Goal: Transaction & Acquisition: Purchase product/service

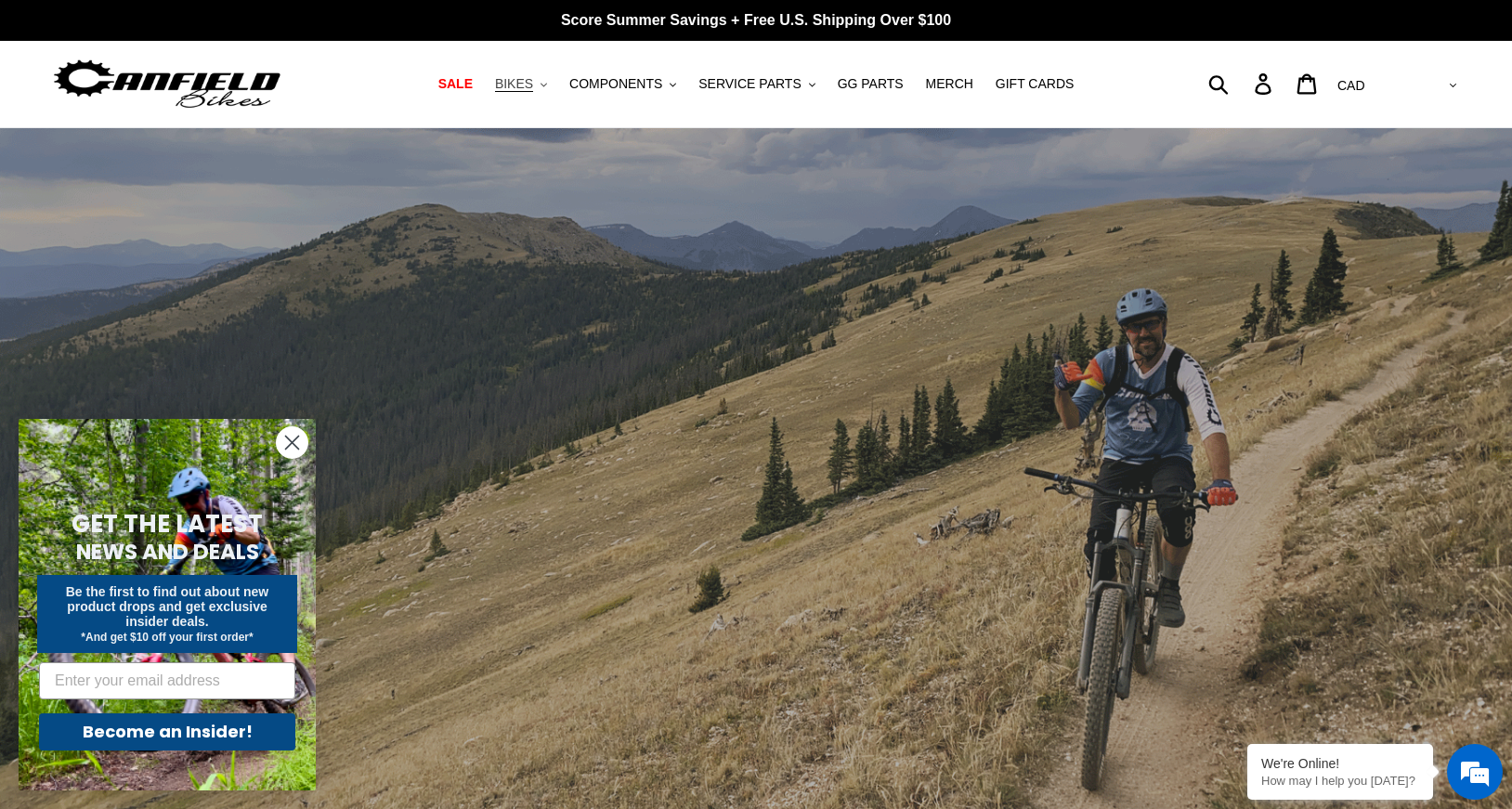
click at [533, 88] on span "BIKES" at bounding box center [514, 84] width 38 height 16
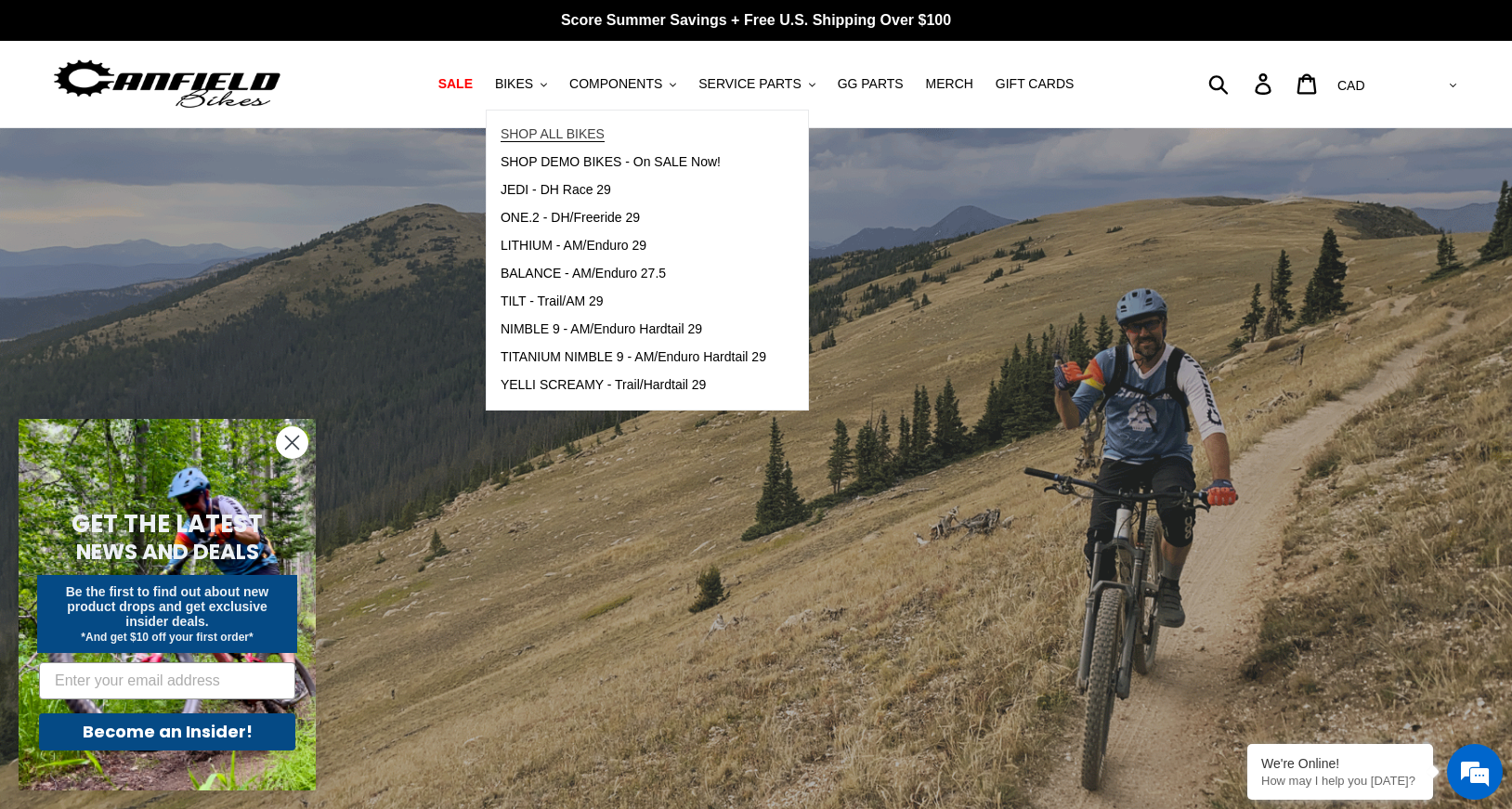
click at [557, 136] on span "SHOP ALL BIKES" at bounding box center [553, 135] width 104 height 16
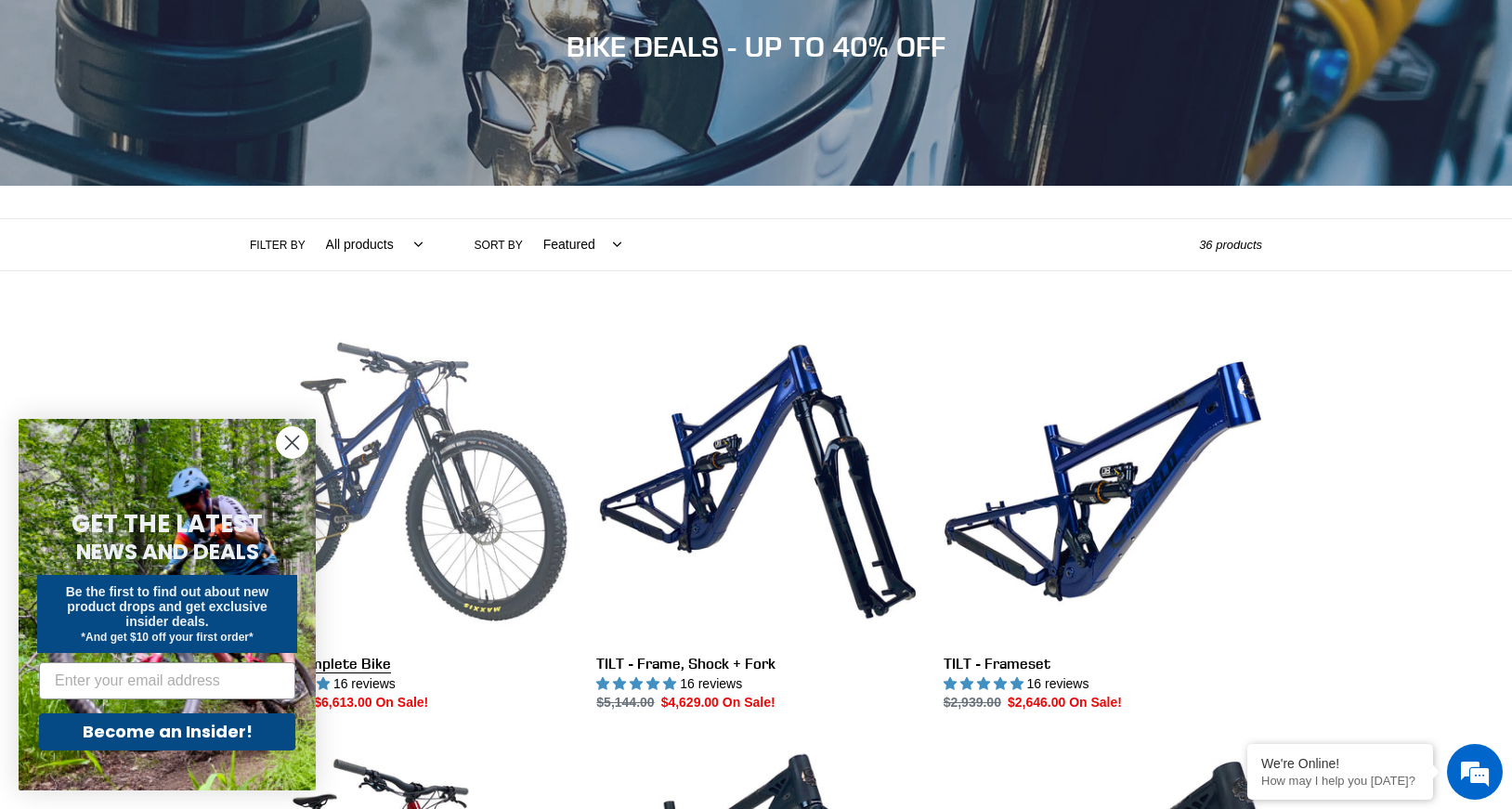
scroll to position [371, 0]
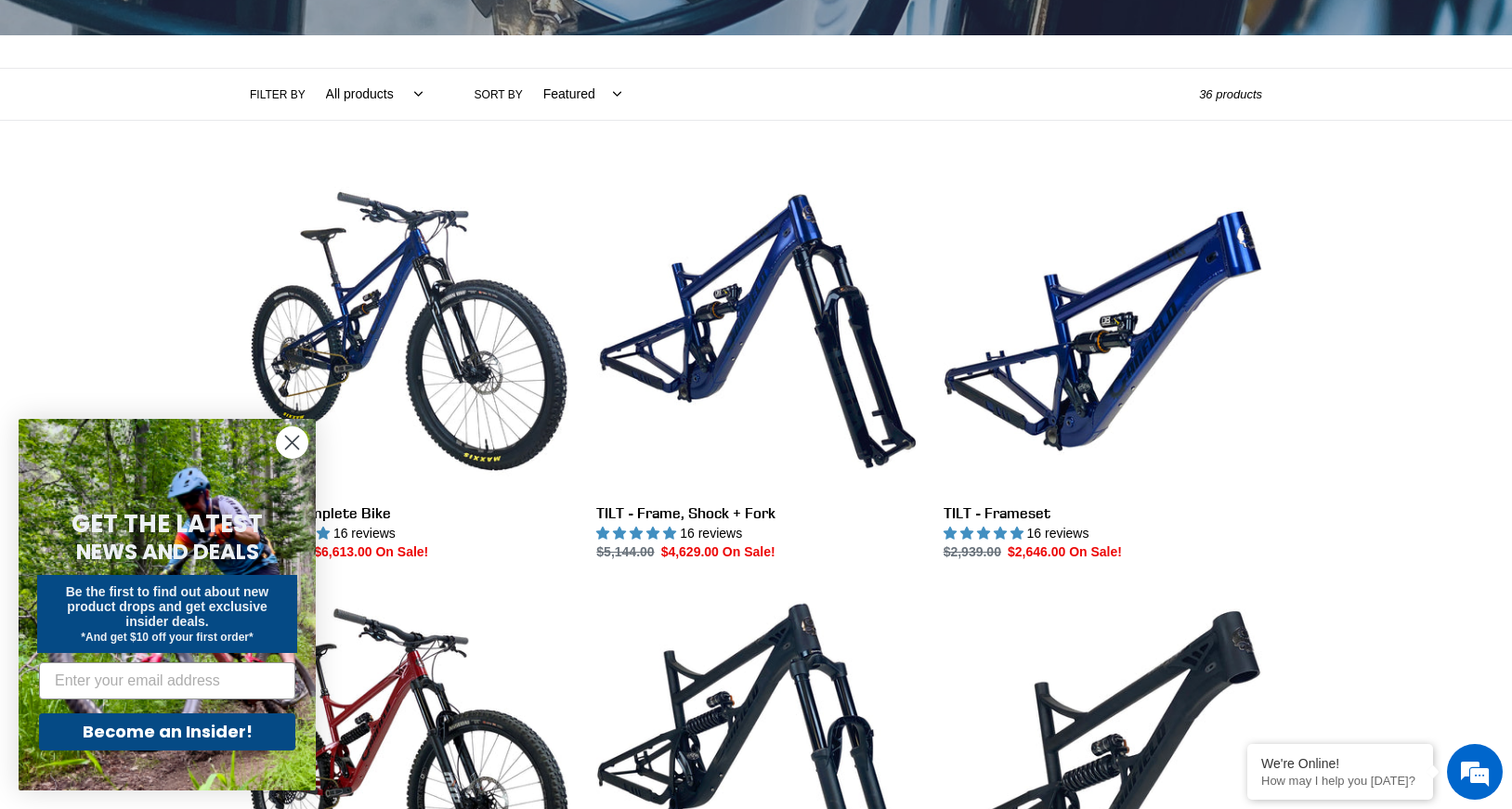
click at [296, 443] on circle "Close dialog" at bounding box center [291, 442] width 30 height 30
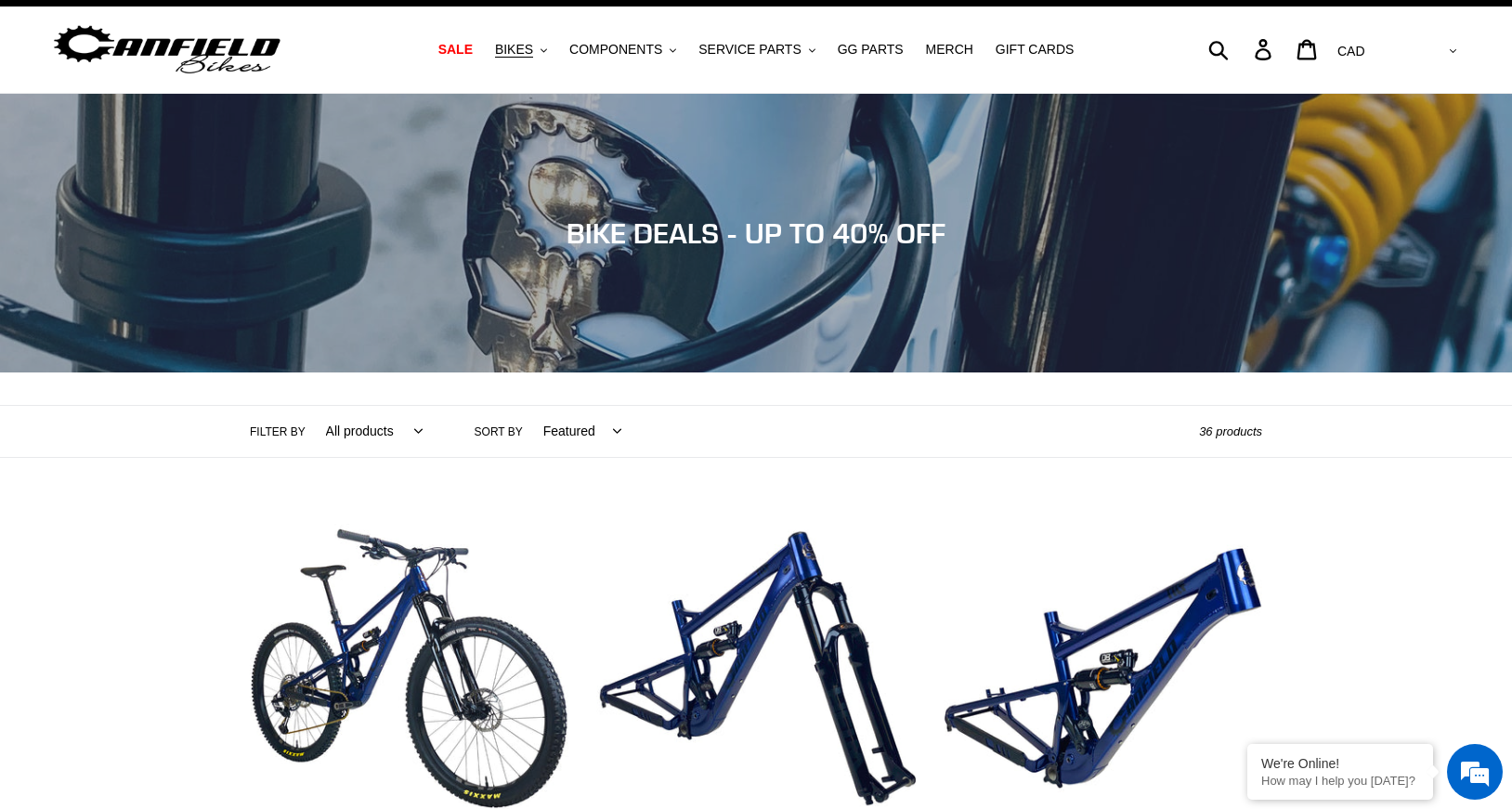
scroll to position [0, 0]
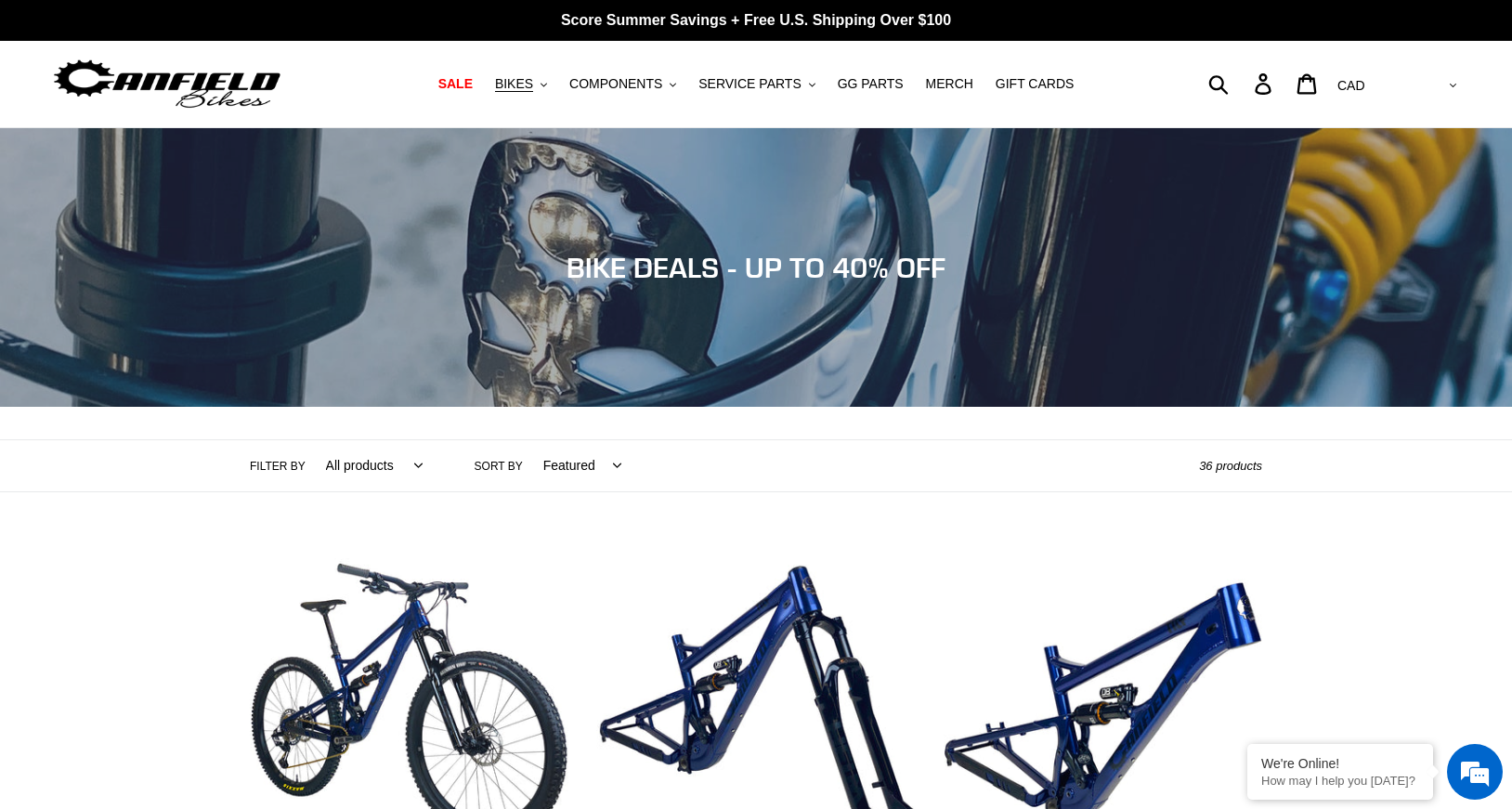
click at [346, 470] on select "All products 275 29er balance BFCM23 BFCM24 CBF DEMO BIKE Downhill Enduro Full …" at bounding box center [369, 466] width 121 height 51
select select "/collections/bikes/high-pivot"
click at [309, 441] on select "All products 275 29er balance BFCM23 BFCM24 CBF DEMO BIKE Downhill Enduro Full …" at bounding box center [369, 466] width 121 height 51
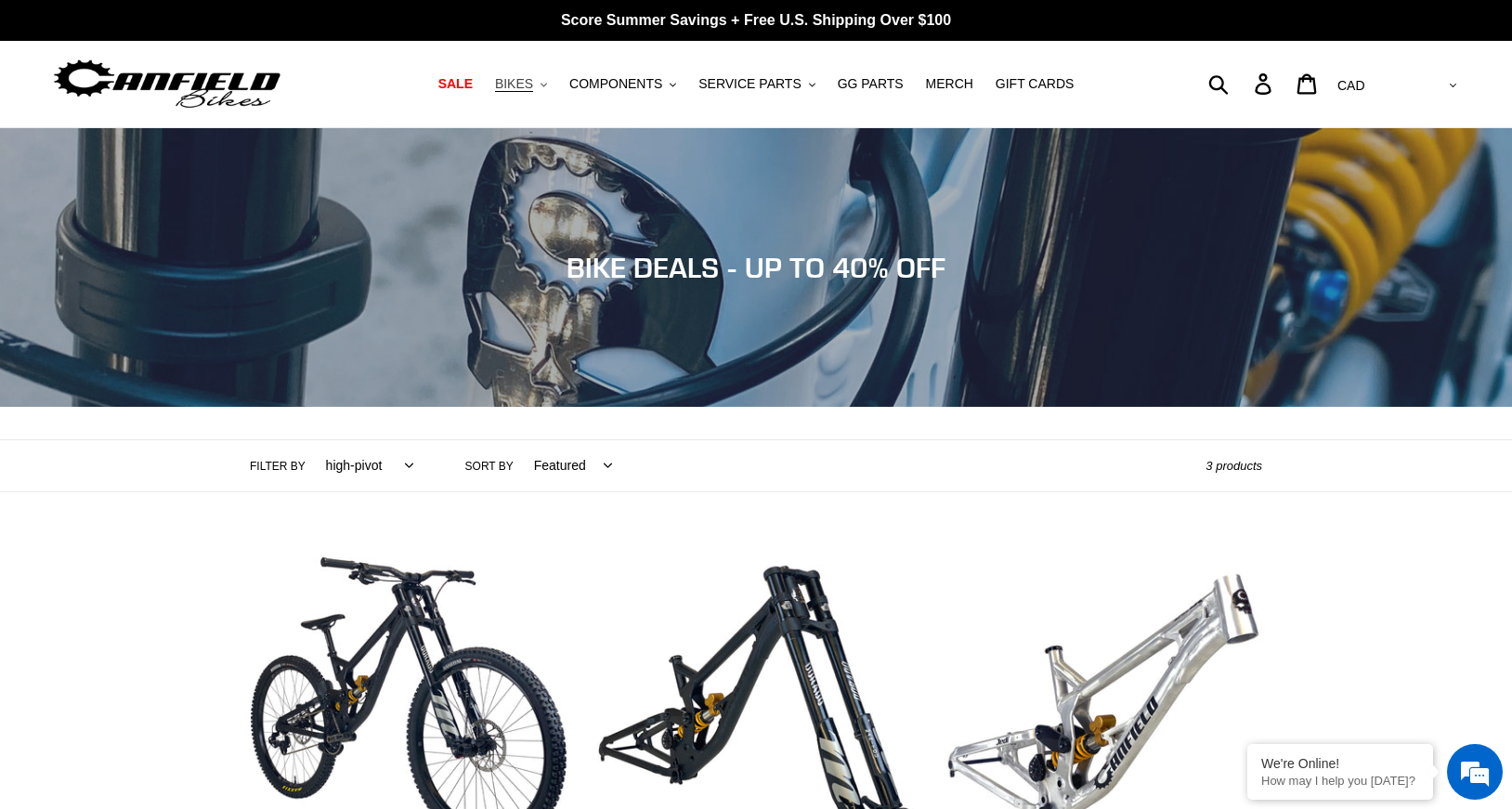
click at [533, 89] on span "BIKES" at bounding box center [514, 84] width 38 height 16
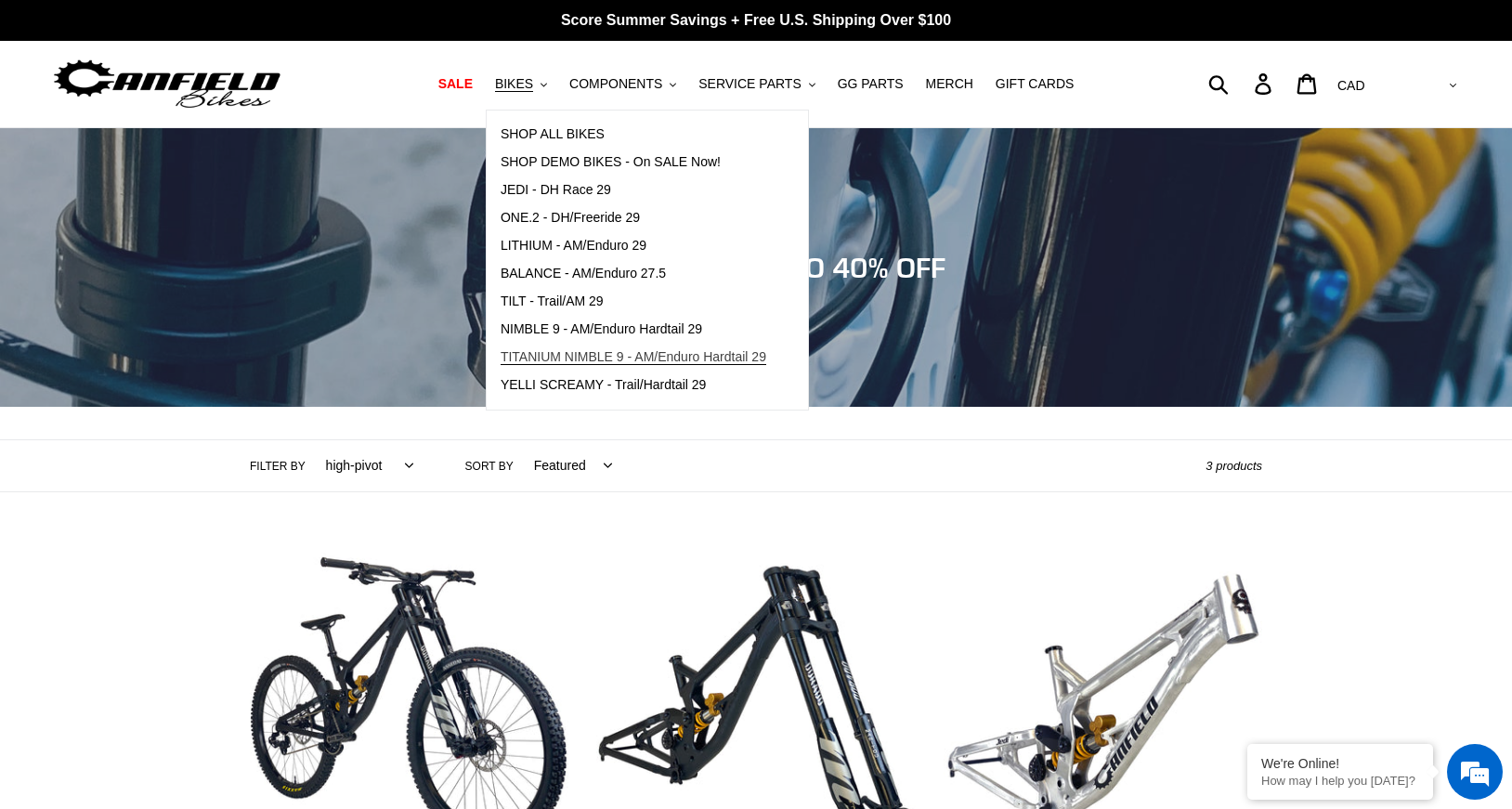
click at [592, 362] on span "TITANIUM NIMBLE 9 - AM/Enduro Hardtail 29" at bounding box center [634, 357] width 266 height 16
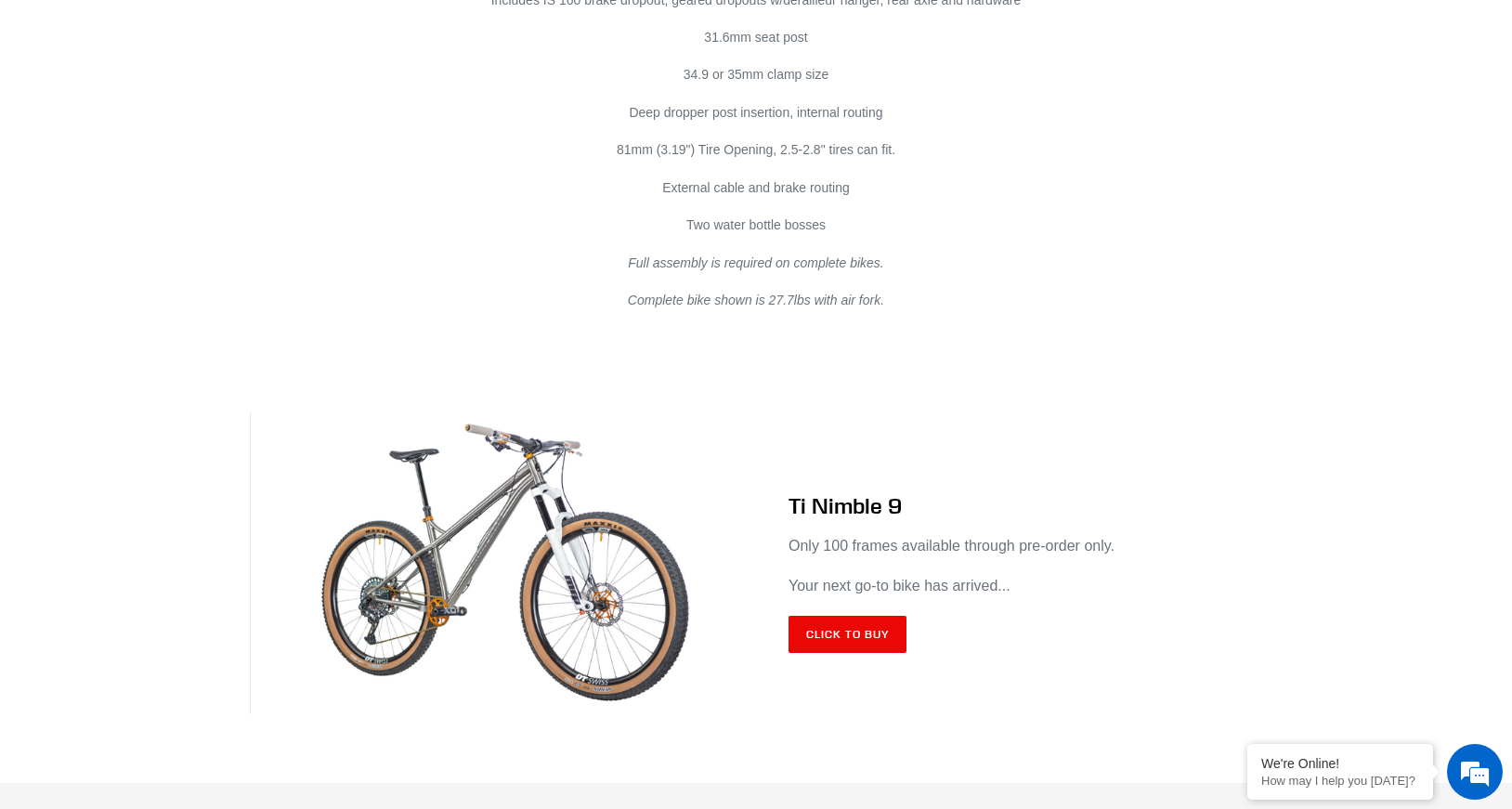
scroll to position [10773, 0]
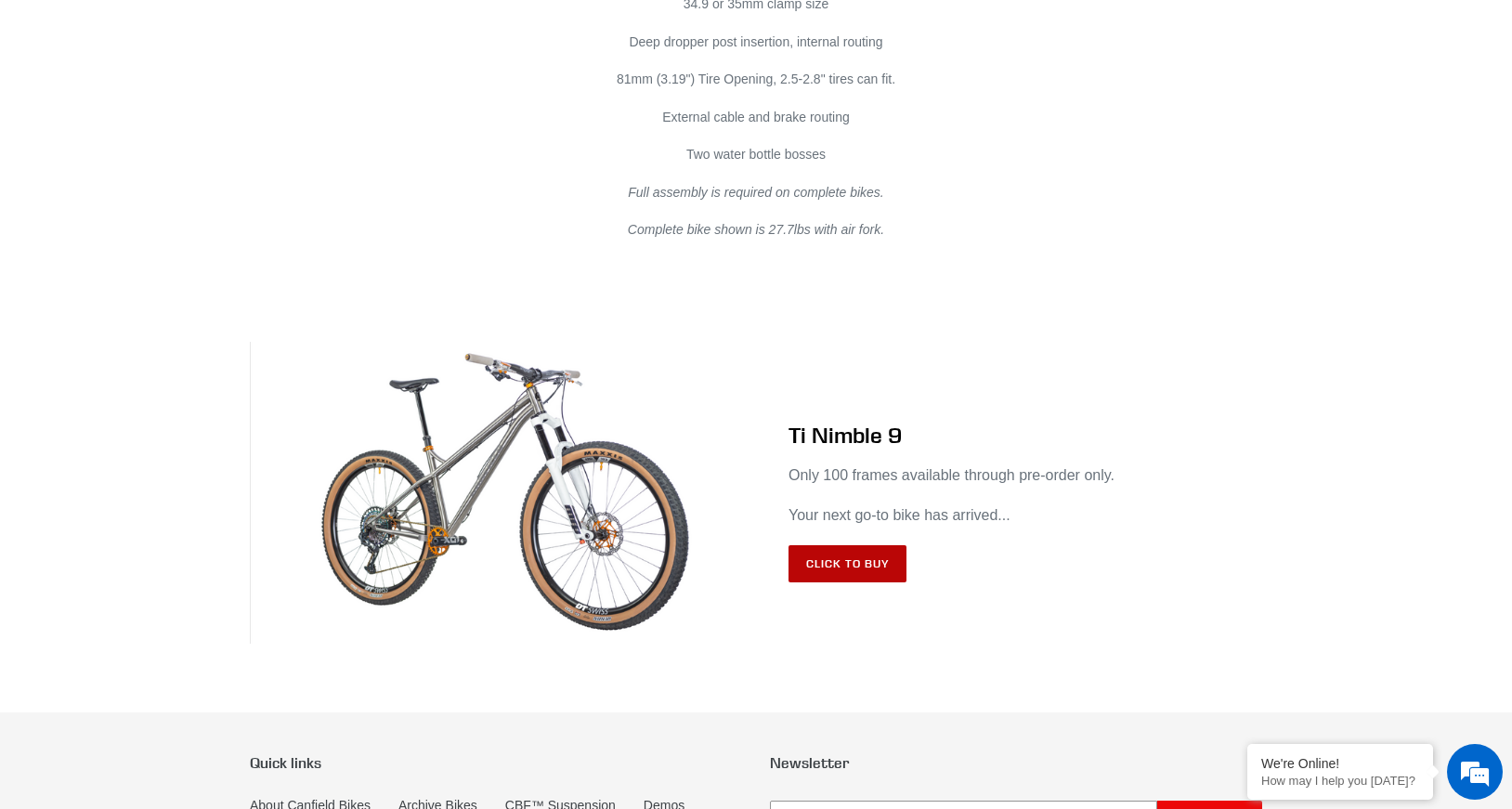
click at [816, 545] on link "Click to Buy" at bounding box center [847, 563] width 118 height 37
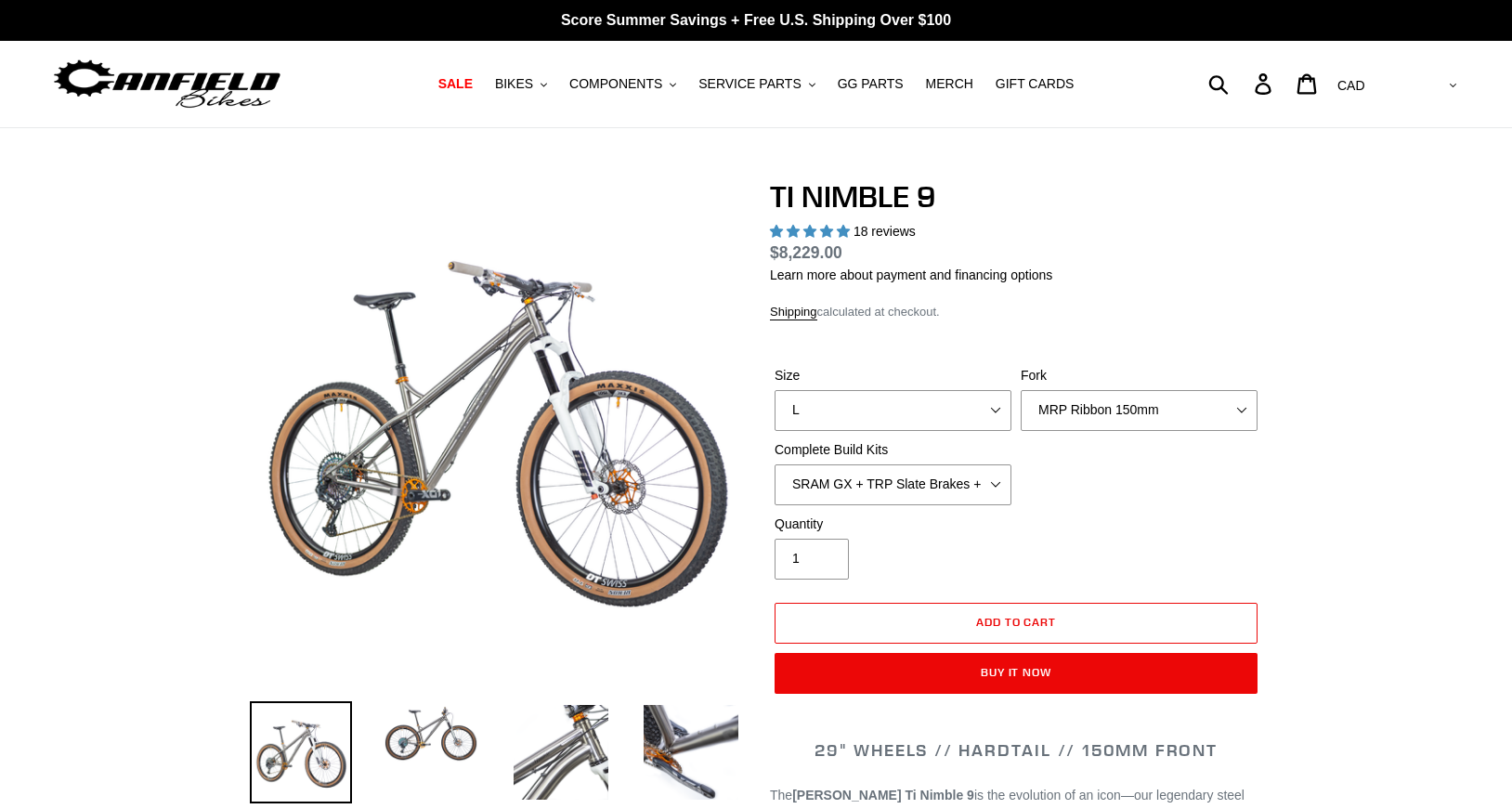
select select "highest-rating"
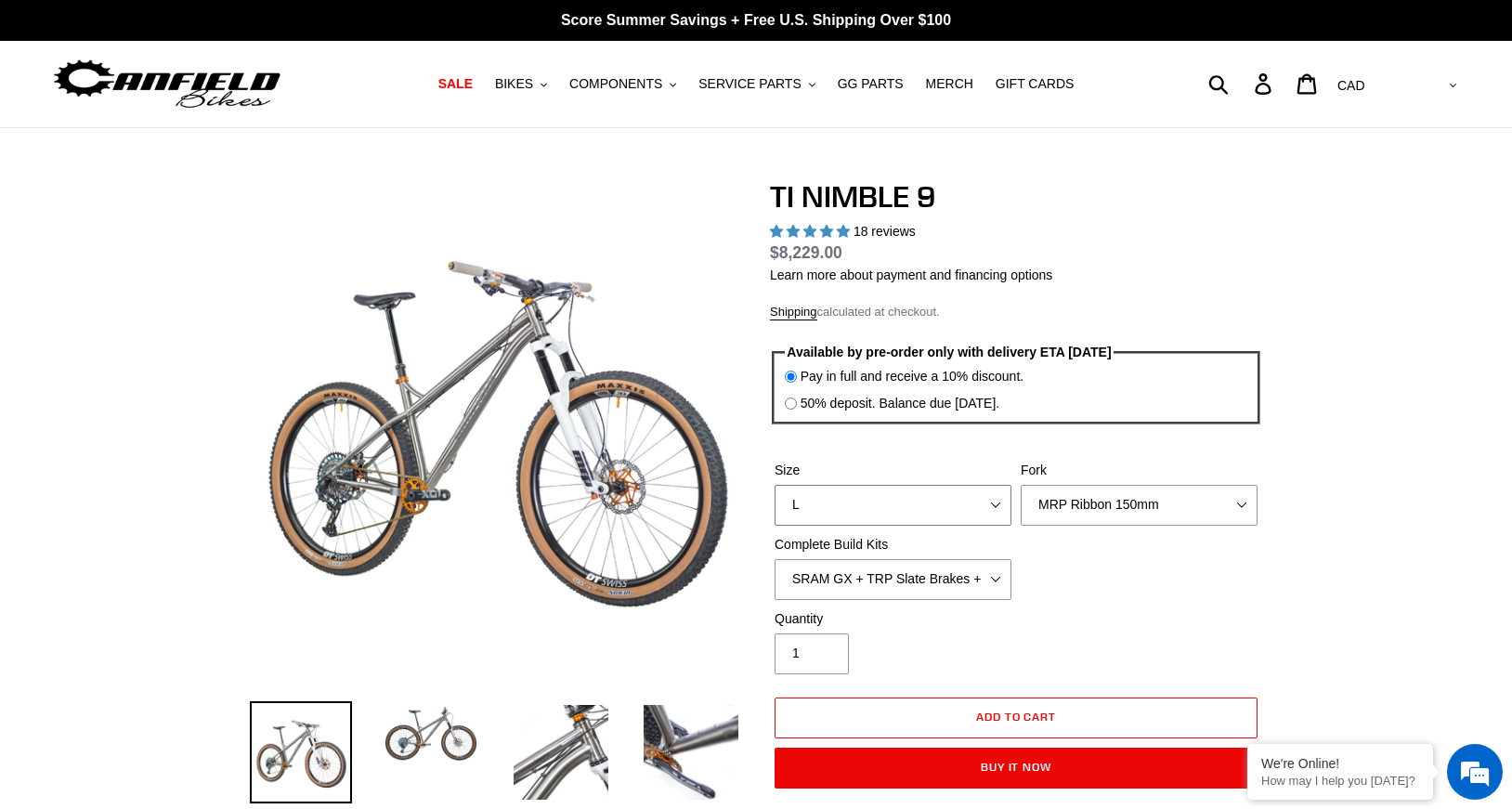
click at [901, 503] on select "S M L XL / XXL (Specify at checkout)" at bounding box center [893, 505] width 237 height 41
select select "M"
click at [775, 484] on select "S M L XL / XXL (Specify at checkout)" at bounding box center [893, 505] width 237 height 41
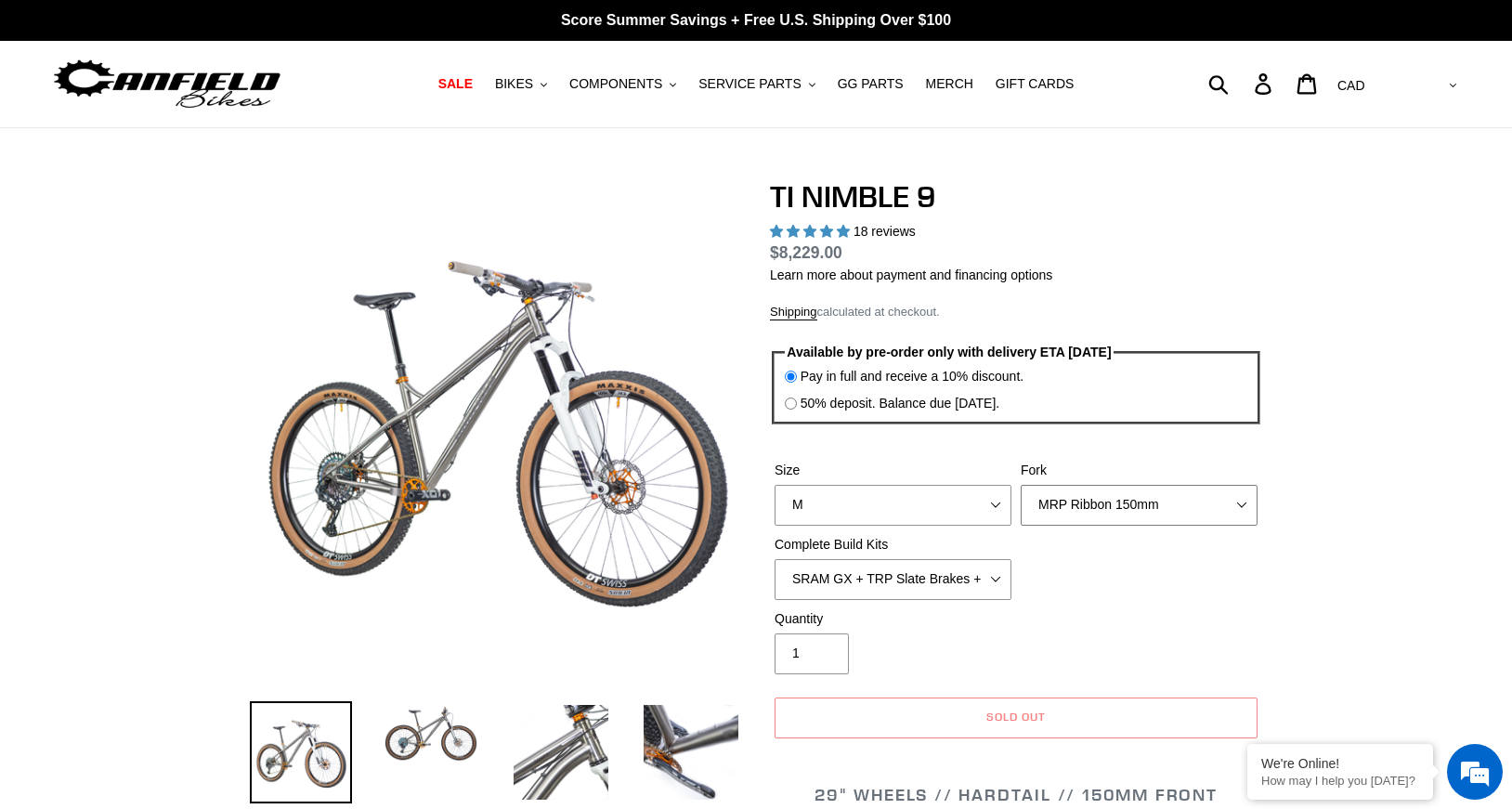
click at [1093, 507] on select "MRP Ribbon 150mm RockShox Lyrik 150mm Fox Factory 36 150mm Cane Creek Helm 150m…" at bounding box center [1139, 505] width 237 height 41
select select "Fox Factory 36 150mm"
click at [1021, 484] on select "MRP Ribbon 150mm RockShox Lyrik 150mm Fox Factory 36 150mm Cane Creek Helm 150m…" at bounding box center [1139, 505] width 237 height 41
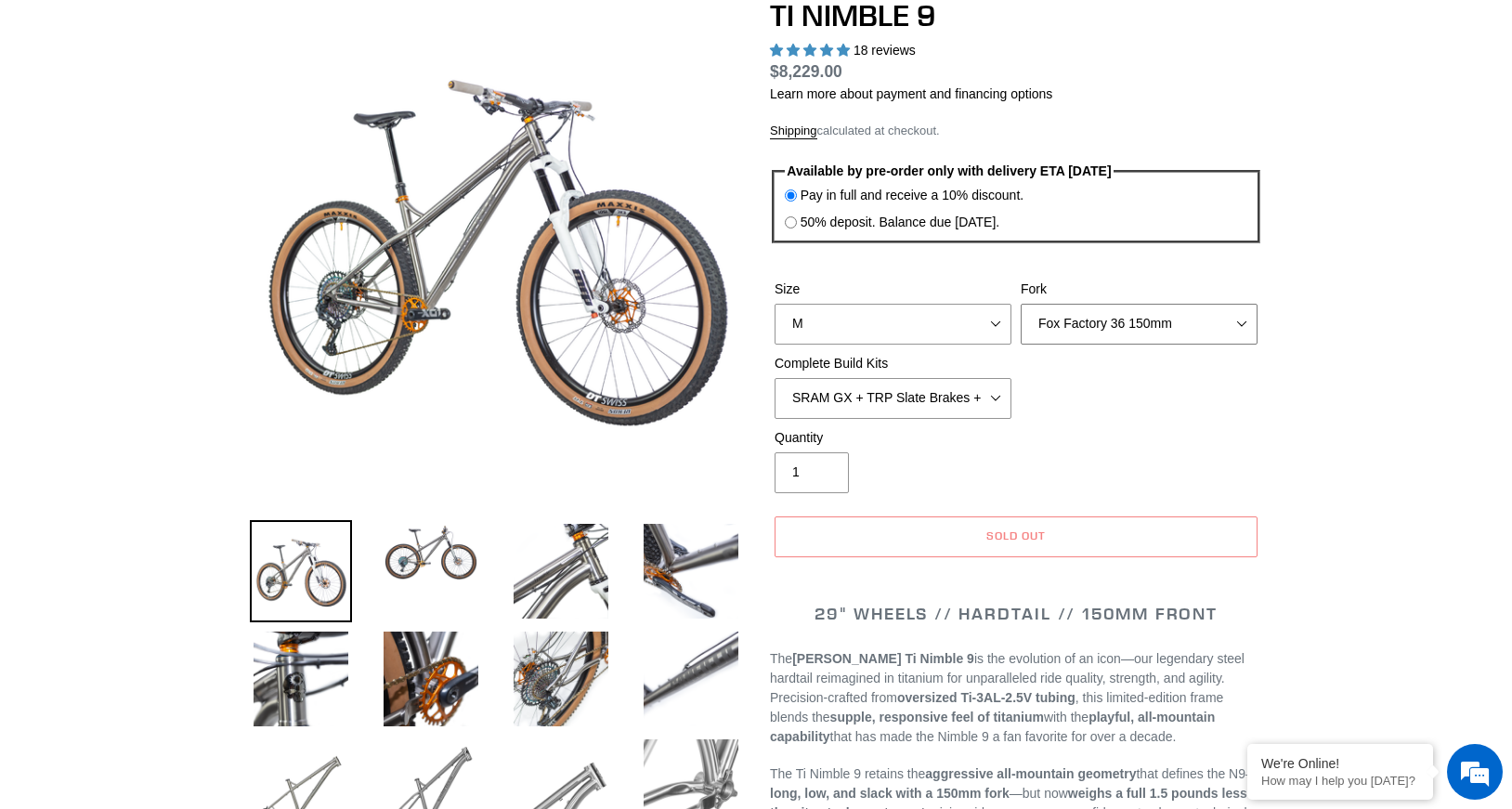
scroll to position [186, 0]
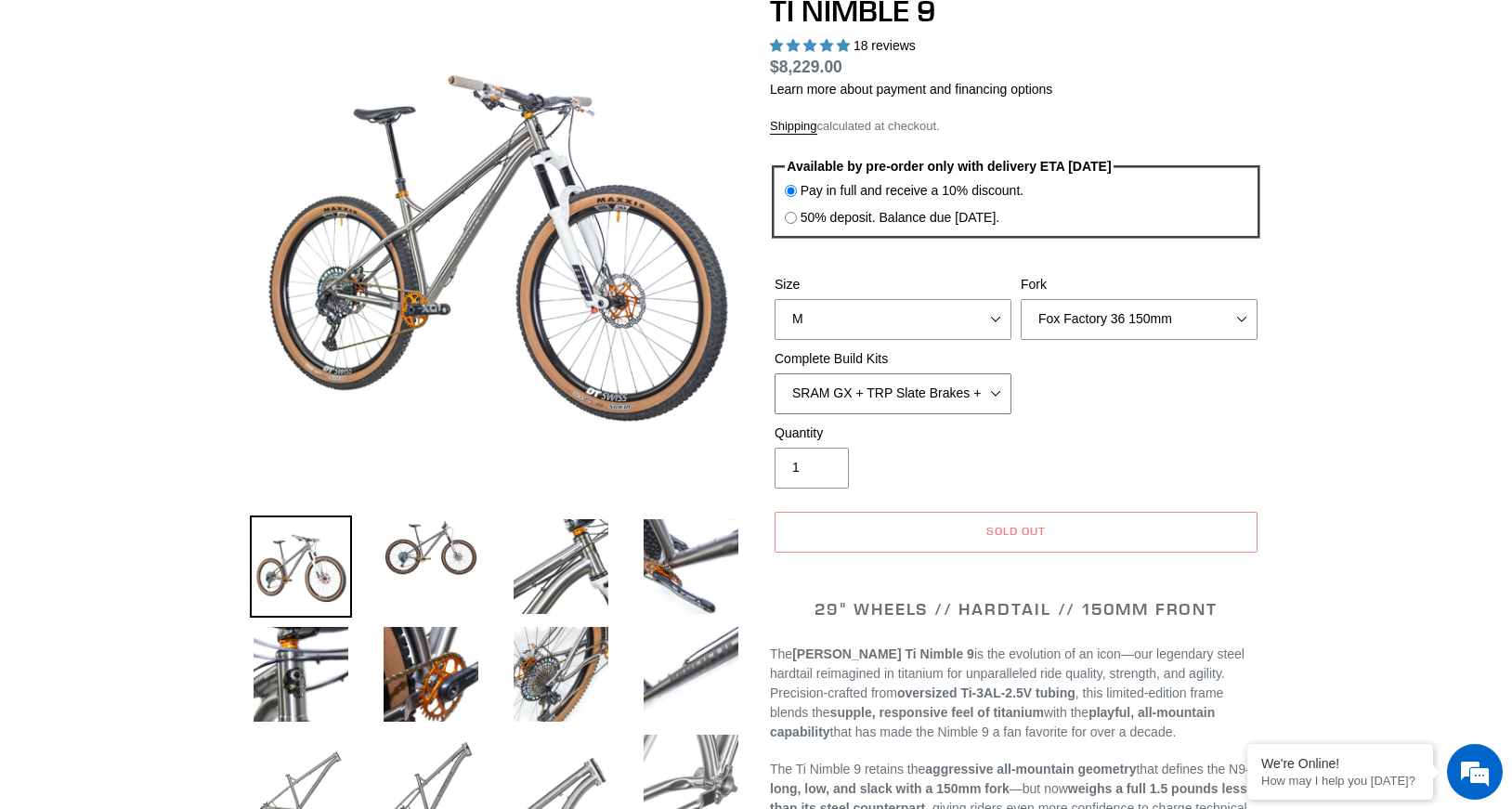
click at [858, 398] on select "SRAM GX + TRP Slate Brakes + Rotors + e13 LG-1 Wheels SHIMANO XT + SHIMANO brak…" at bounding box center [893, 394] width 237 height 41
click at [775, 373] on select "SRAM GX + TRP Slate Brakes + Rotors + e13 LG-1 Wheels SHIMANO XT + SHIMANO brak…" at bounding box center [893, 394] width 237 height 41
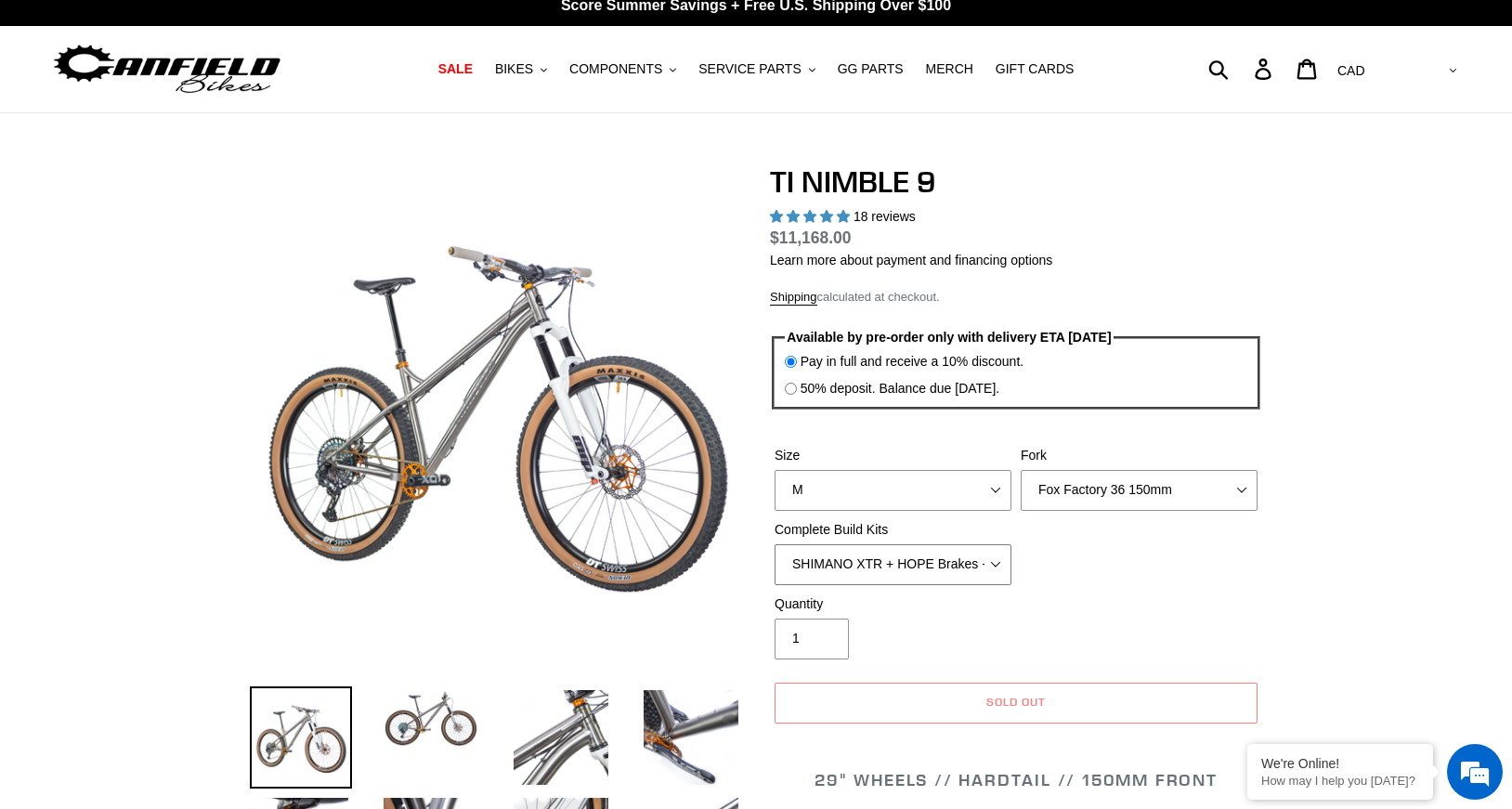
scroll to position [0, 0]
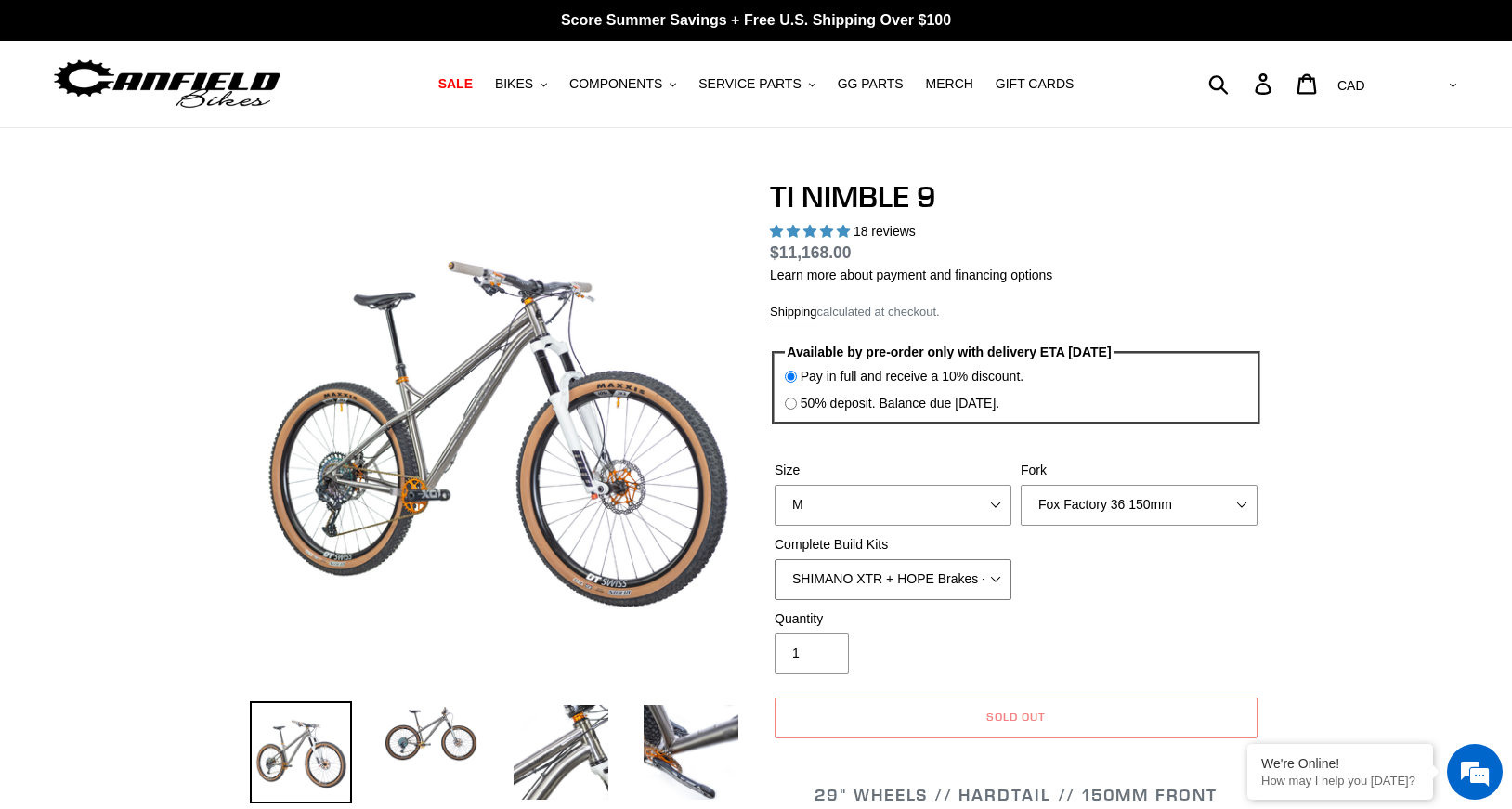
click at [844, 583] on select "SRAM GX + TRP Slate Brakes + Rotors + e13 LG-1 Wheels SHIMANO XT + SHIMANO brak…" at bounding box center [893, 580] width 237 height 41
click at [775, 559] on select "SRAM GX + TRP Slate Brakes + Rotors + e13 LG-1 Wheels SHIMANO XT + SHIMANO brak…" at bounding box center [893, 580] width 237 height 41
click at [871, 569] on select "SRAM GX + TRP Slate Brakes + Rotors + e13 LG-1 Wheels SHIMANO XT + SHIMANO brak…" at bounding box center [893, 580] width 237 height 41
select select "SRAM GX + TRP Slate Brakes + Rotors + e13 LG-1 Wheels"
click at [775, 559] on select "SRAM GX + TRP Slate Brakes + Rotors + e13 LG-1 Wheels SHIMANO XT + SHIMANO brak…" at bounding box center [893, 580] width 237 height 41
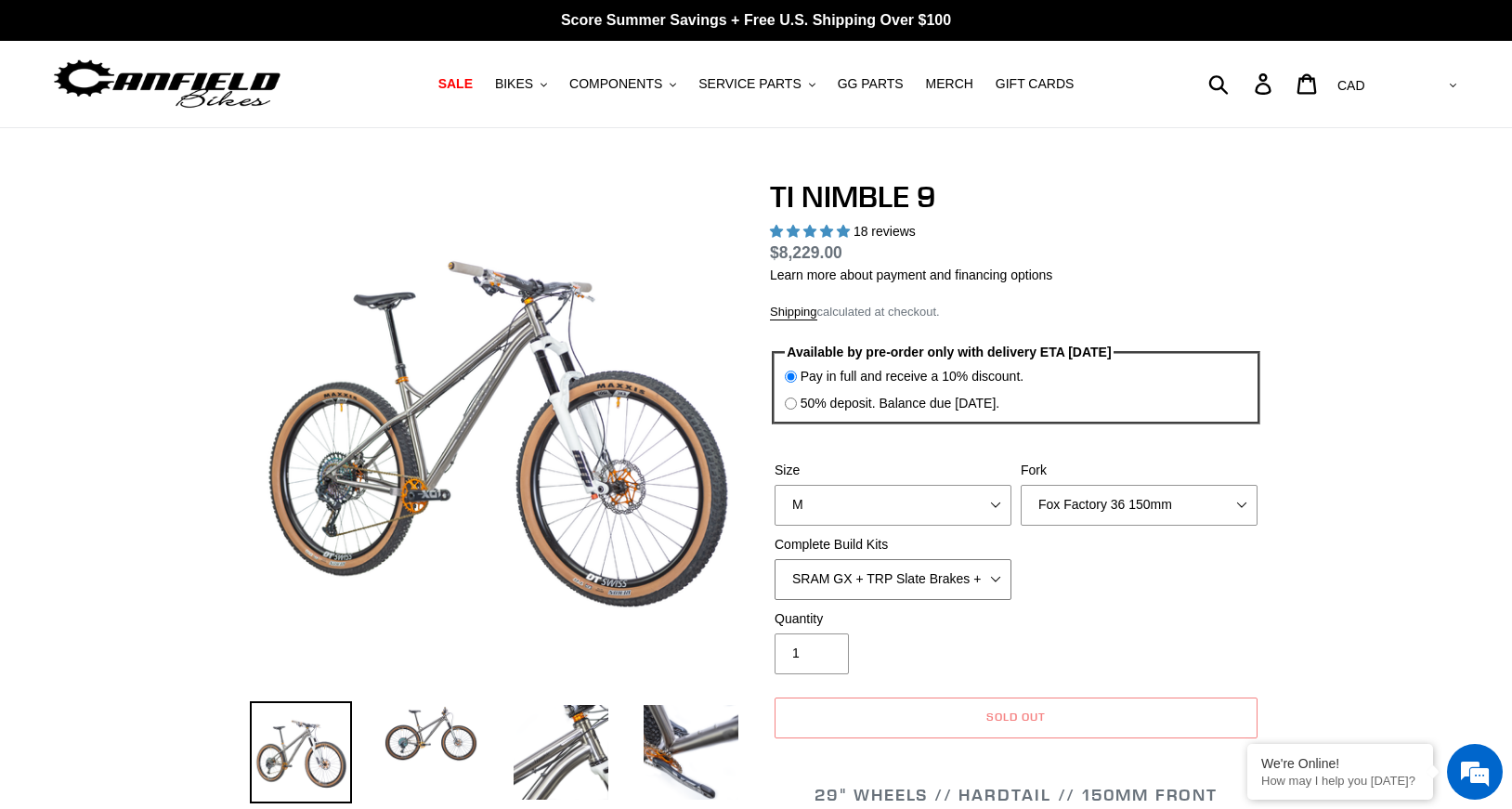
click at [889, 578] on select "SRAM GX + TRP Slate Brakes + Rotors + e13 LG-1 Wheels SHIMANO XT + SHIMANO brak…" at bounding box center [893, 580] width 237 height 41
click at [1034, 552] on div "Size S M L XL / XXL (Specify at checkout) Fork MRP Ribbon 150mm RockShox Lyrik …" at bounding box center [1016, 535] width 492 height 148
click at [973, 504] on select "S M L XL / XXL (Specify at checkout)" at bounding box center [893, 505] width 237 height 41
select select "S"
click at [775, 484] on select "S M L XL / XXL (Specify at checkout)" at bounding box center [893, 505] width 237 height 41
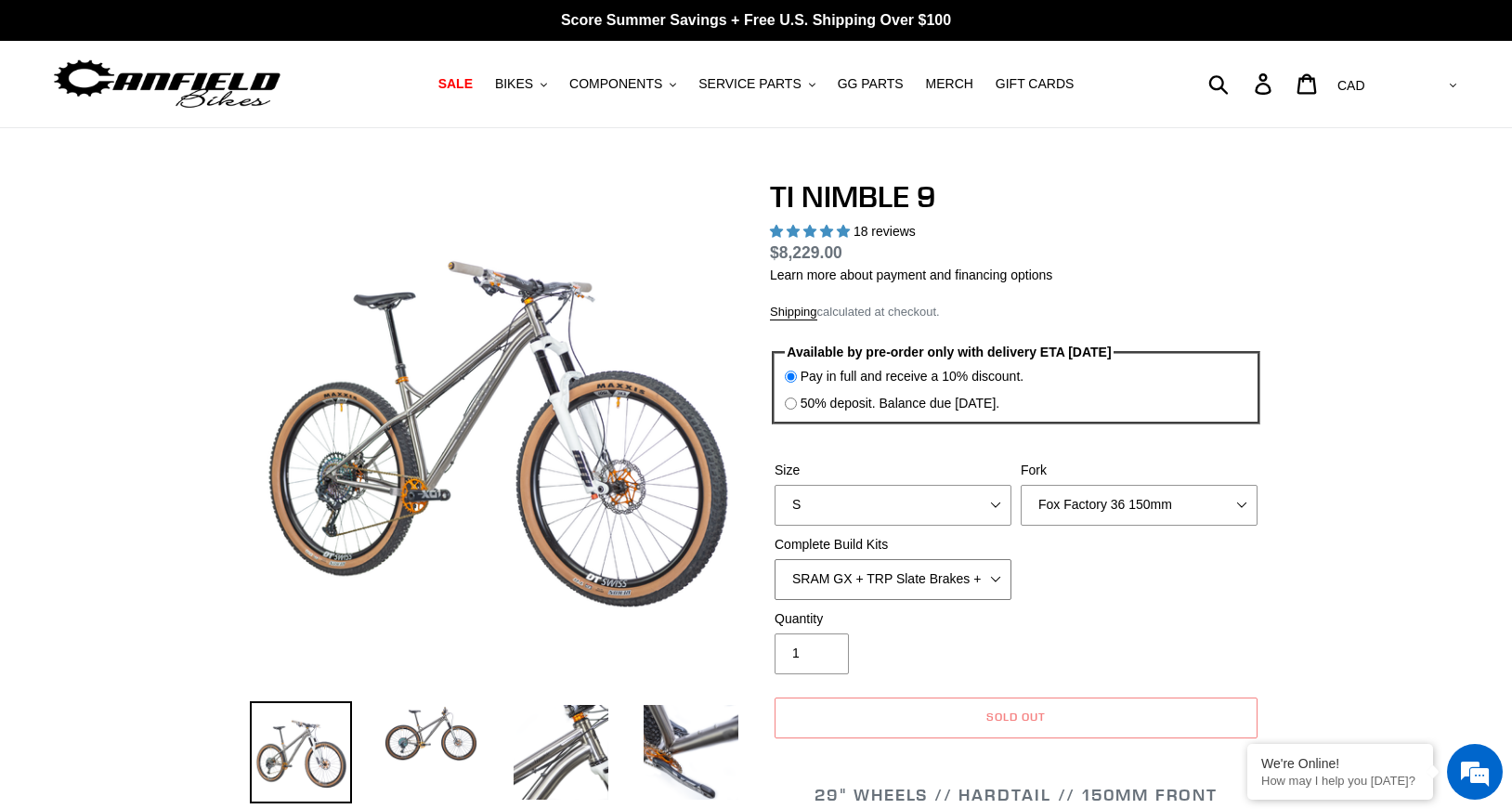
click at [912, 580] on select "SRAM GX + TRP Slate Brakes + Rotors + e13 LG-1 Wheels SHIMANO XT + SHIMANO brak…" at bounding box center [893, 580] width 237 height 41
select select "SHIMANO XT + SHIMANO brakes + Rotors + e13 LG-1 Wheels"
click at [775, 559] on select "SRAM GX + TRP Slate Brakes + Rotors + e13 LG-1 Wheels SHIMANO XT + SHIMANO brak…" at bounding box center [893, 580] width 237 height 41
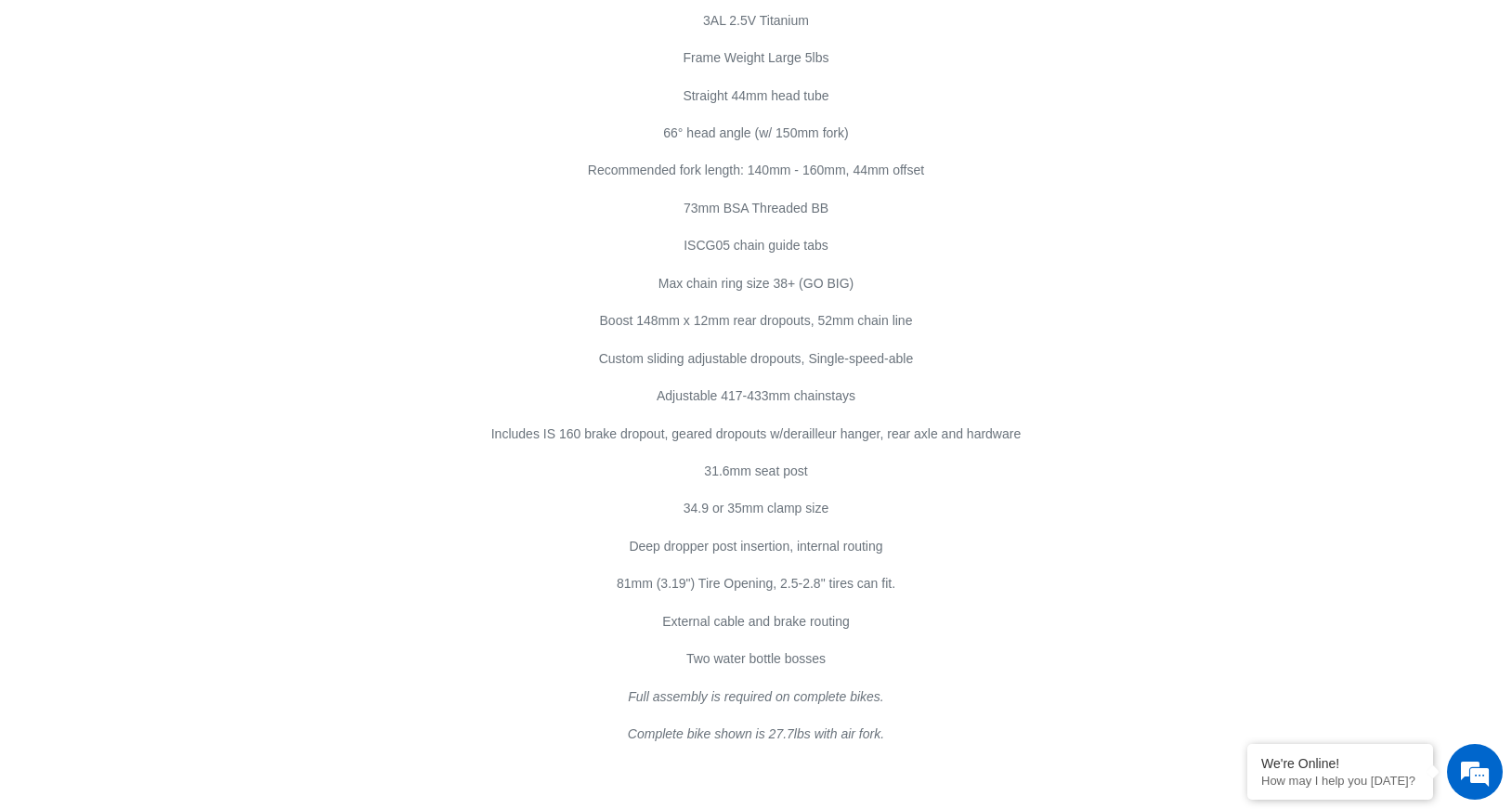
scroll to position [9938, 0]
